Goal: Navigation & Orientation: Find specific page/section

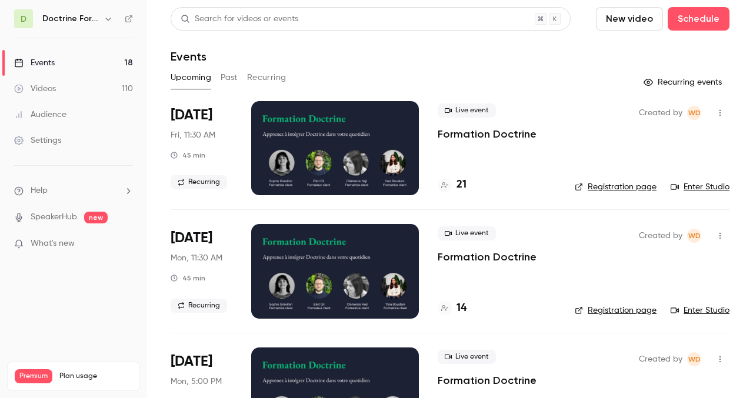
click at [51, 118] on div "Audience" at bounding box center [40, 115] width 52 height 12
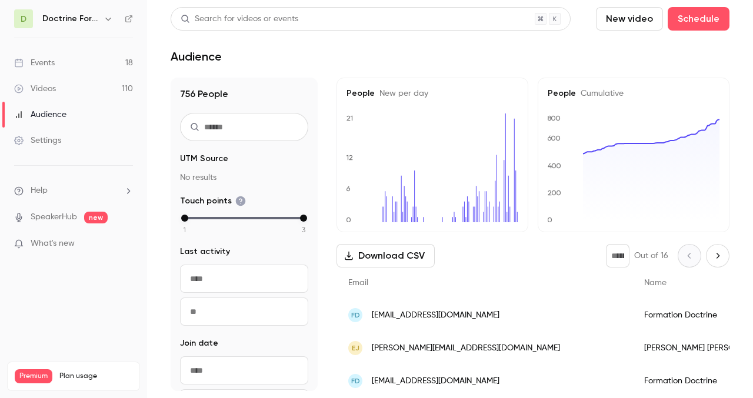
click at [45, 142] on div "Settings" at bounding box center [37, 141] width 47 height 12
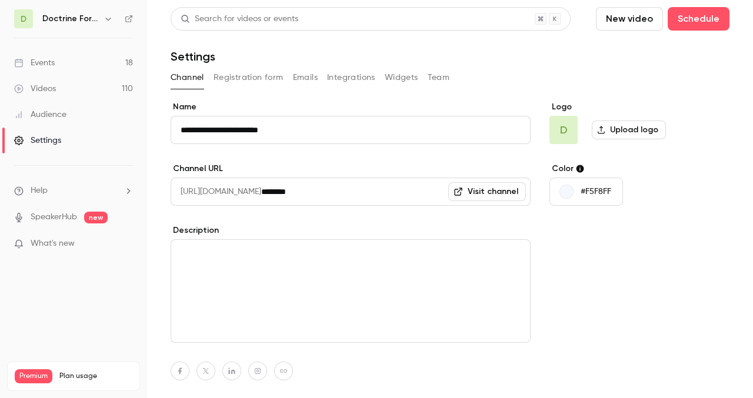
click at [45, 196] on span "Help" at bounding box center [39, 191] width 17 height 12
click at [42, 63] on div at bounding box center [376, 199] width 753 height 398
click at [42, 62] on div "Events" at bounding box center [34, 63] width 41 height 12
